Goal: Task Accomplishment & Management: Use online tool/utility

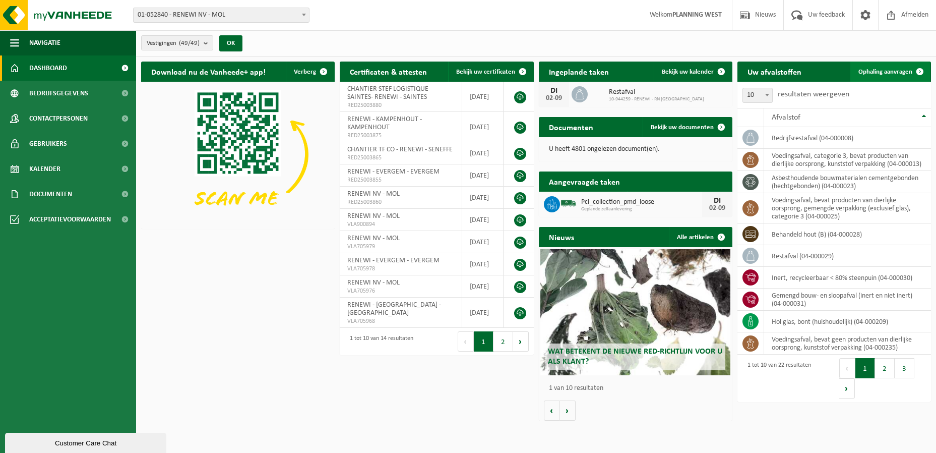
click at [914, 67] on span at bounding box center [920, 71] width 20 height 20
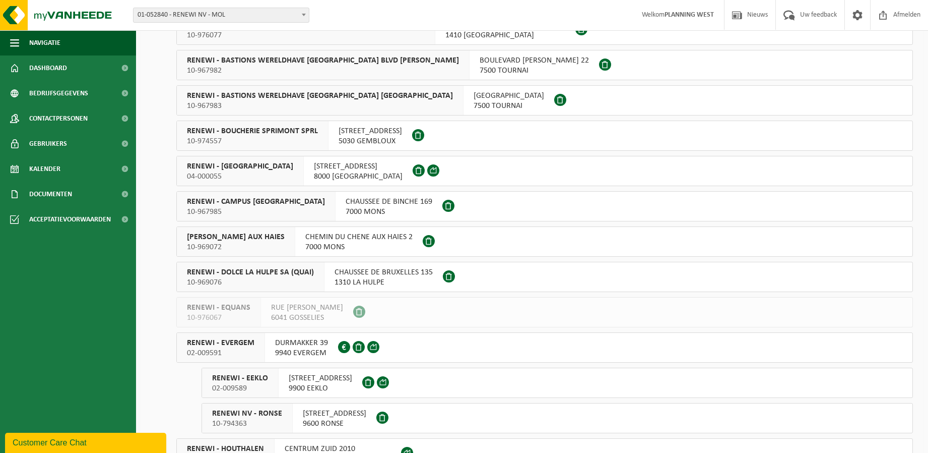
scroll to position [605, 0]
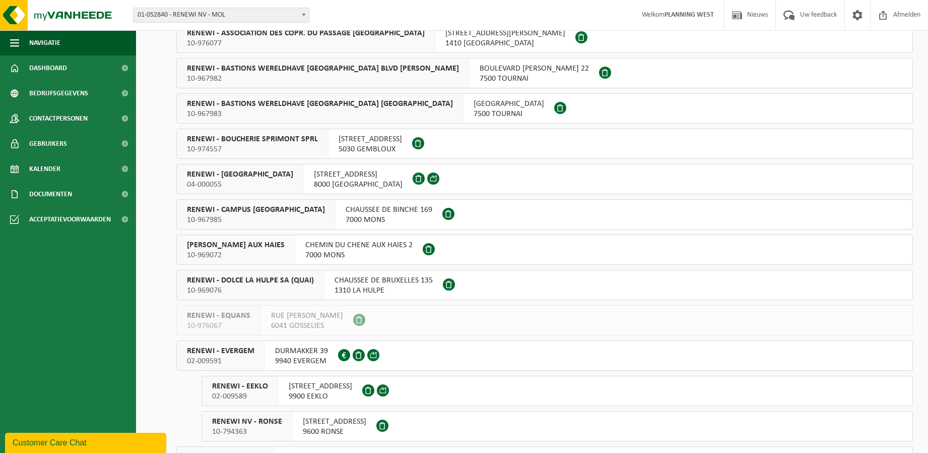
click at [224, 165] on div "RENEWI - BRUGGE 04-000055" at bounding box center [240, 178] width 127 height 29
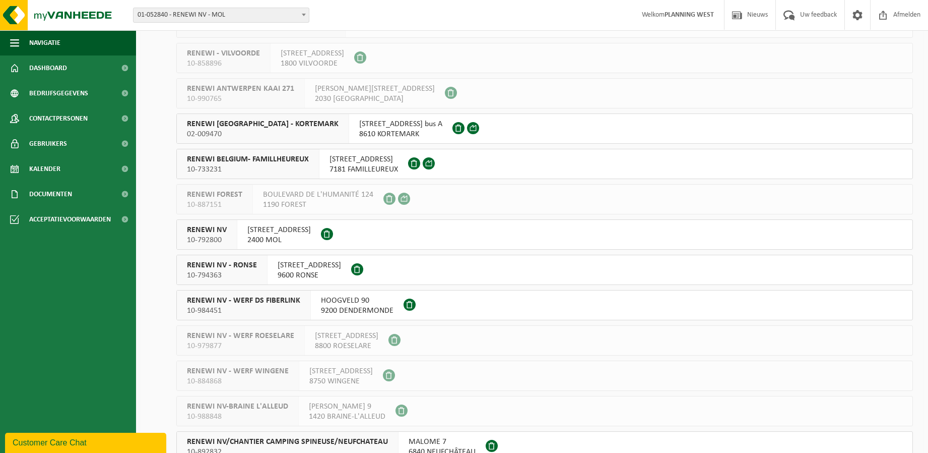
scroll to position [1260, 0]
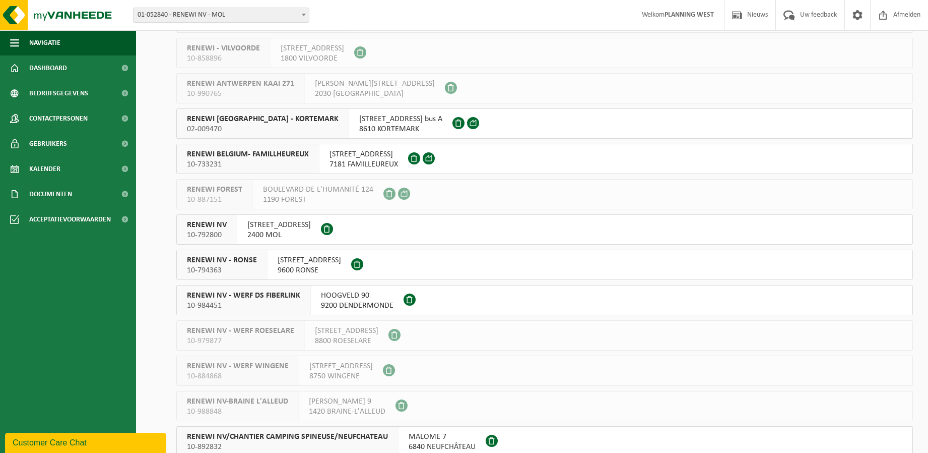
click at [225, 230] on span "10-792800" at bounding box center [207, 235] width 40 height 10
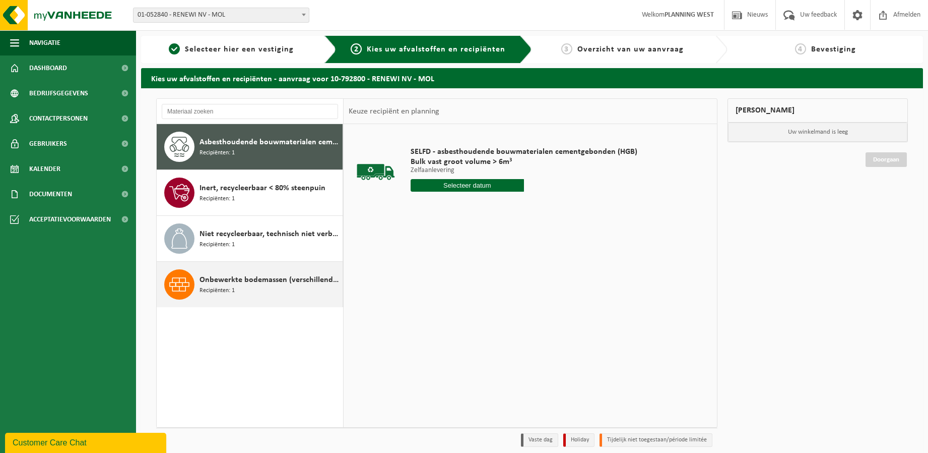
click at [240, 274] on span "Onbewerkte bodemassen (verschillend van huisvuilverbrandingsinstallatie, non bi…" at bounding box center [270, 280] width 141 height 12
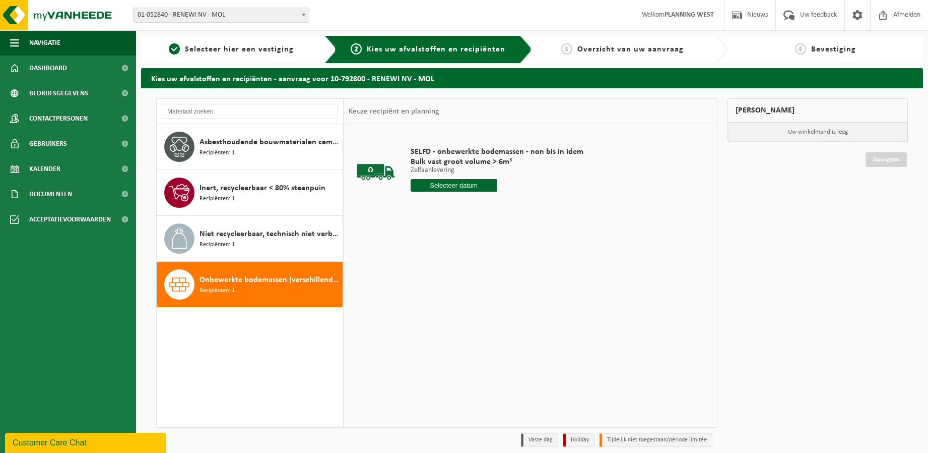
click at [453, 190] on input "text" at bounding box center [454, 185] width 87 height 13
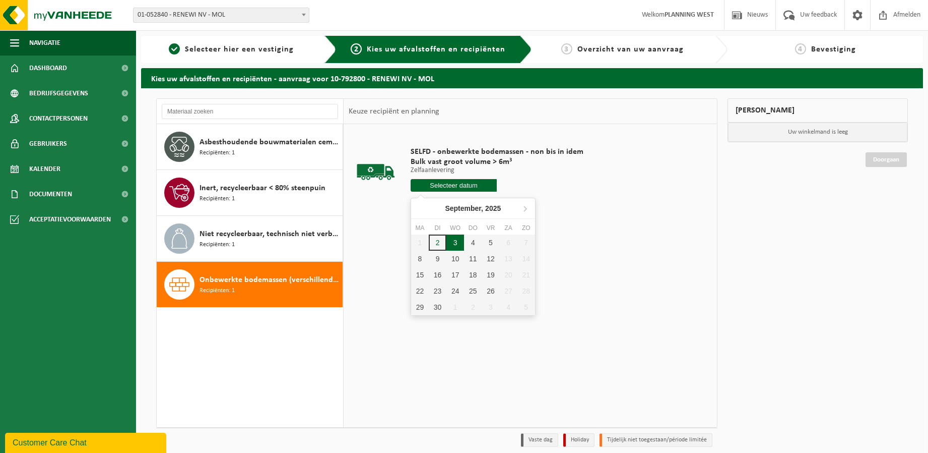
click at [448, 244] on div "3" at bounding box center [456, 242] width 18 height 16
type input "Van 2025-09-03"
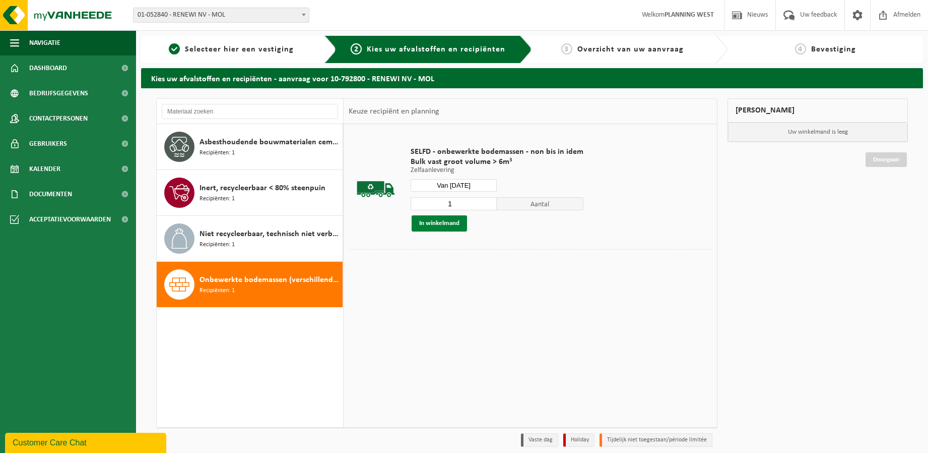
click at [460, 226] on button "In winkelmand" at bounding box center [439, 223] width 55 height 16
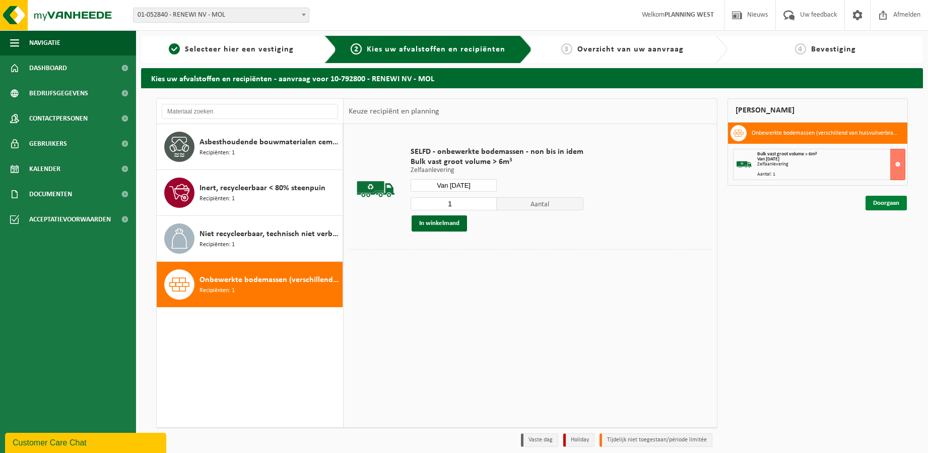
click at [884, 203] on link "Doorgaan" at bounding box center [886, 203] width 41 height 15
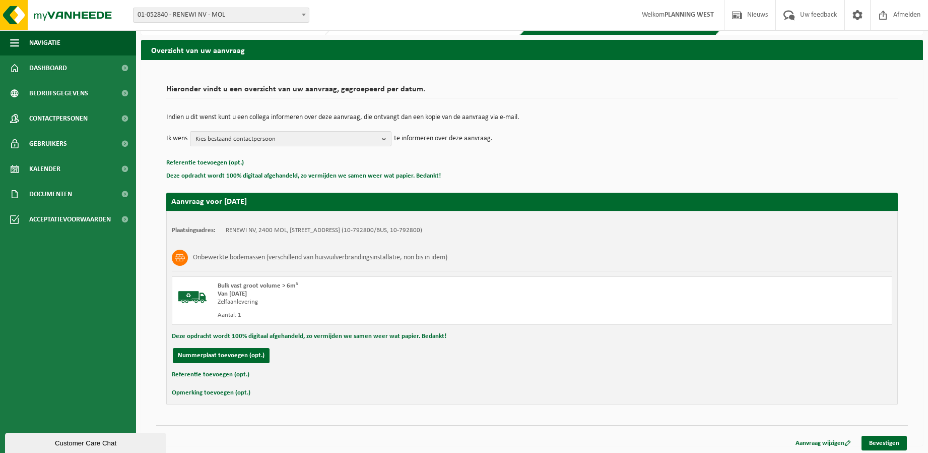
scroll to position [31, 0]
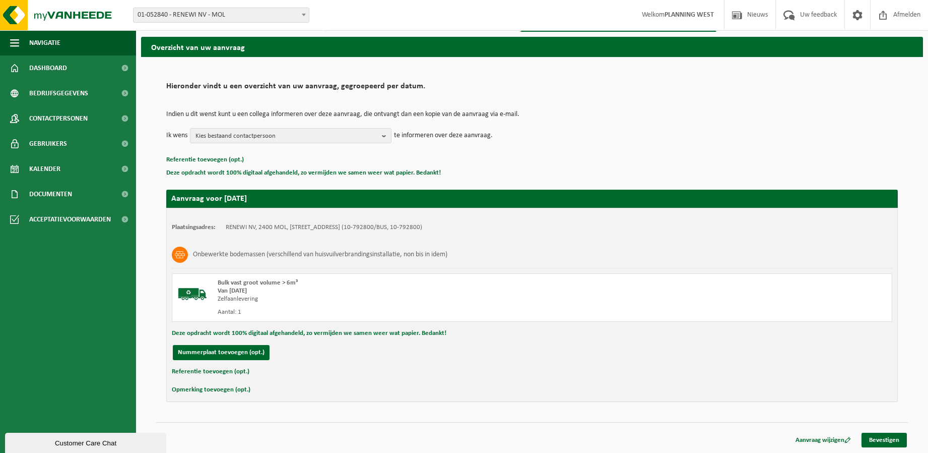
click at [904, 447] on div "Aanvraag wijzigen Bevestigen" at bounding box center [847, 439] width 121 height 15
click at [892, 444] on link "Bevestigen" at bounding box center [884, 439] width 45 height 15
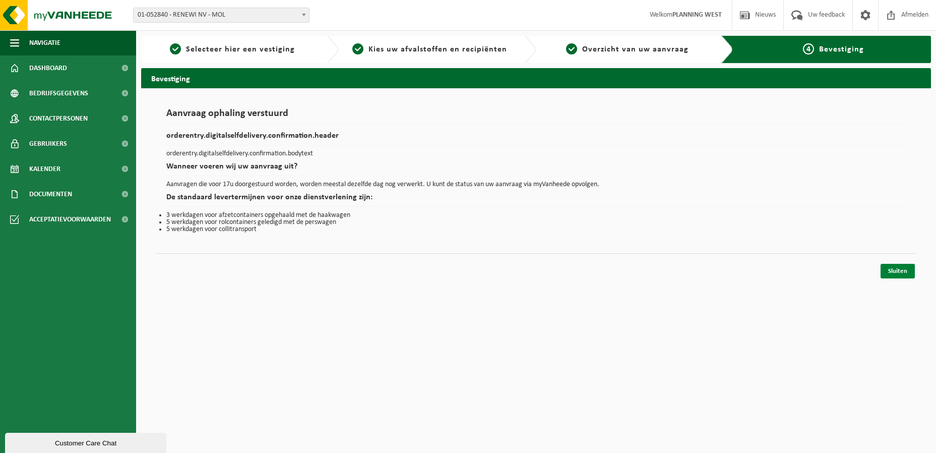
click at [903, 270] on link "Sluiten" at bounding box center [898, 271] width 34 height 15
